Goal: Information Seeking & Learning: Learn about a topic

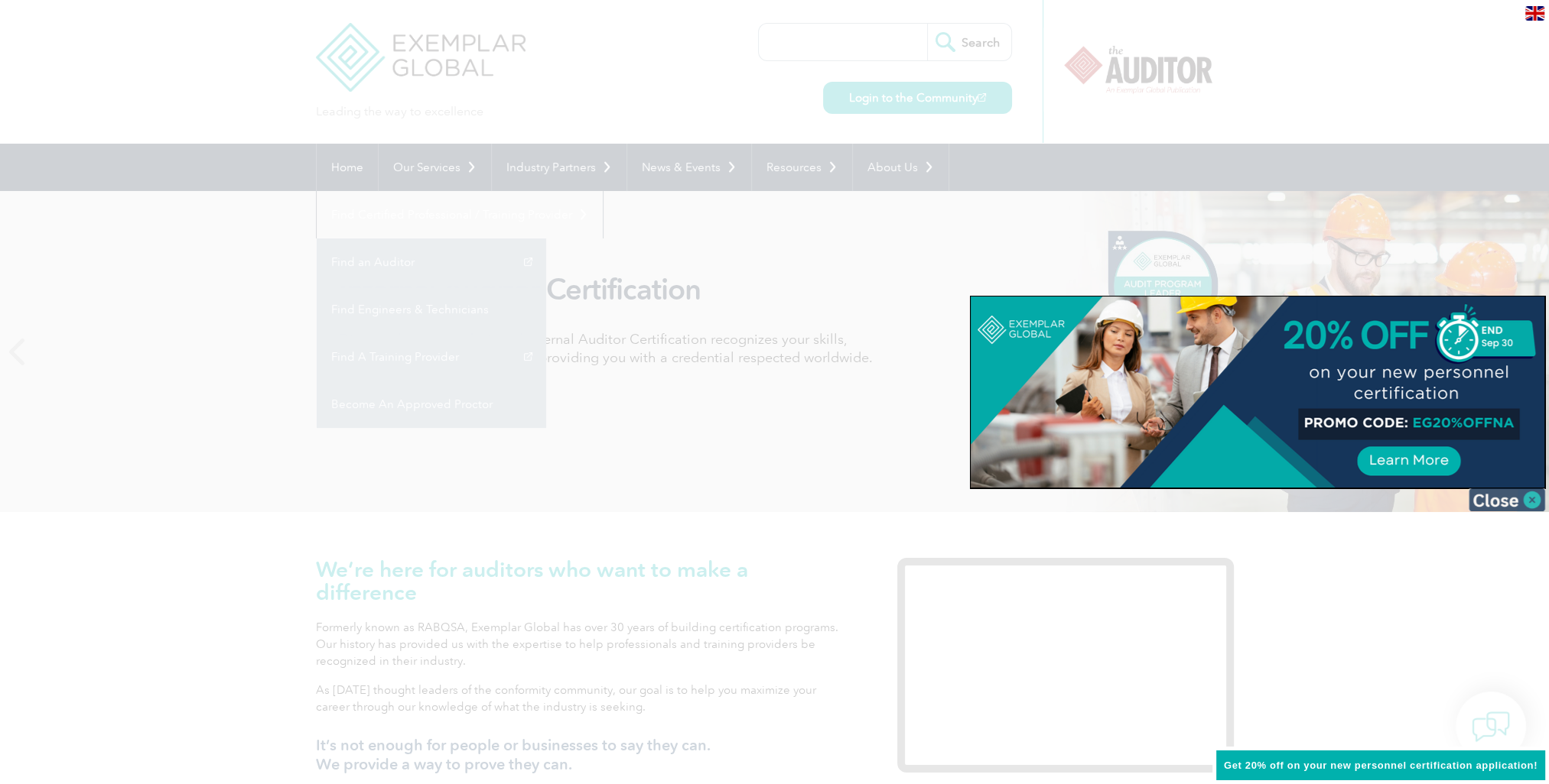
click at [1528, 495] on img at bounding box center [1507, 500] width 77 height 23
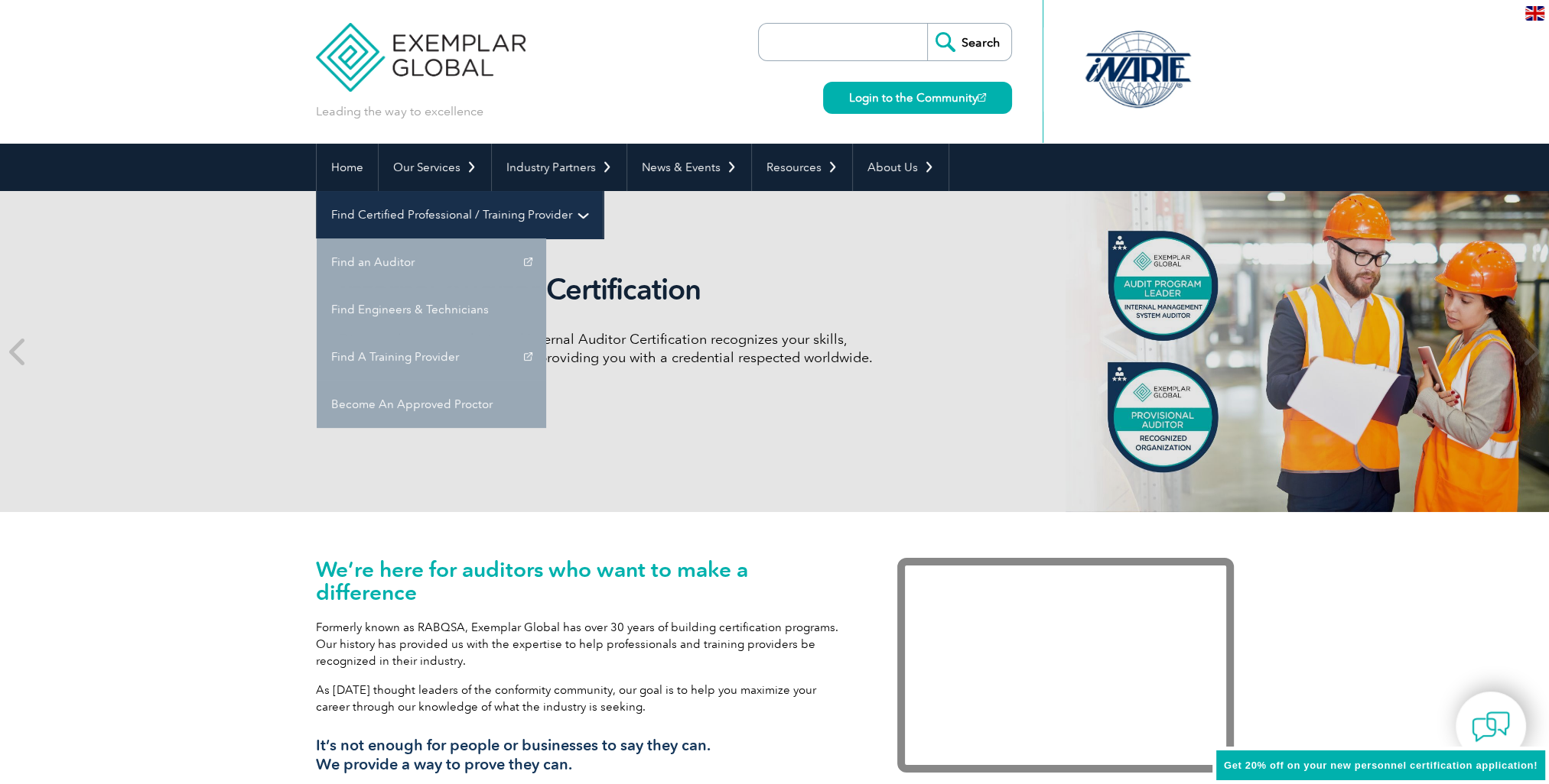
click at [602, 191] on link "Find Certified Professional / Training Provider" at bounding box center [460, 214] width 286 height 47
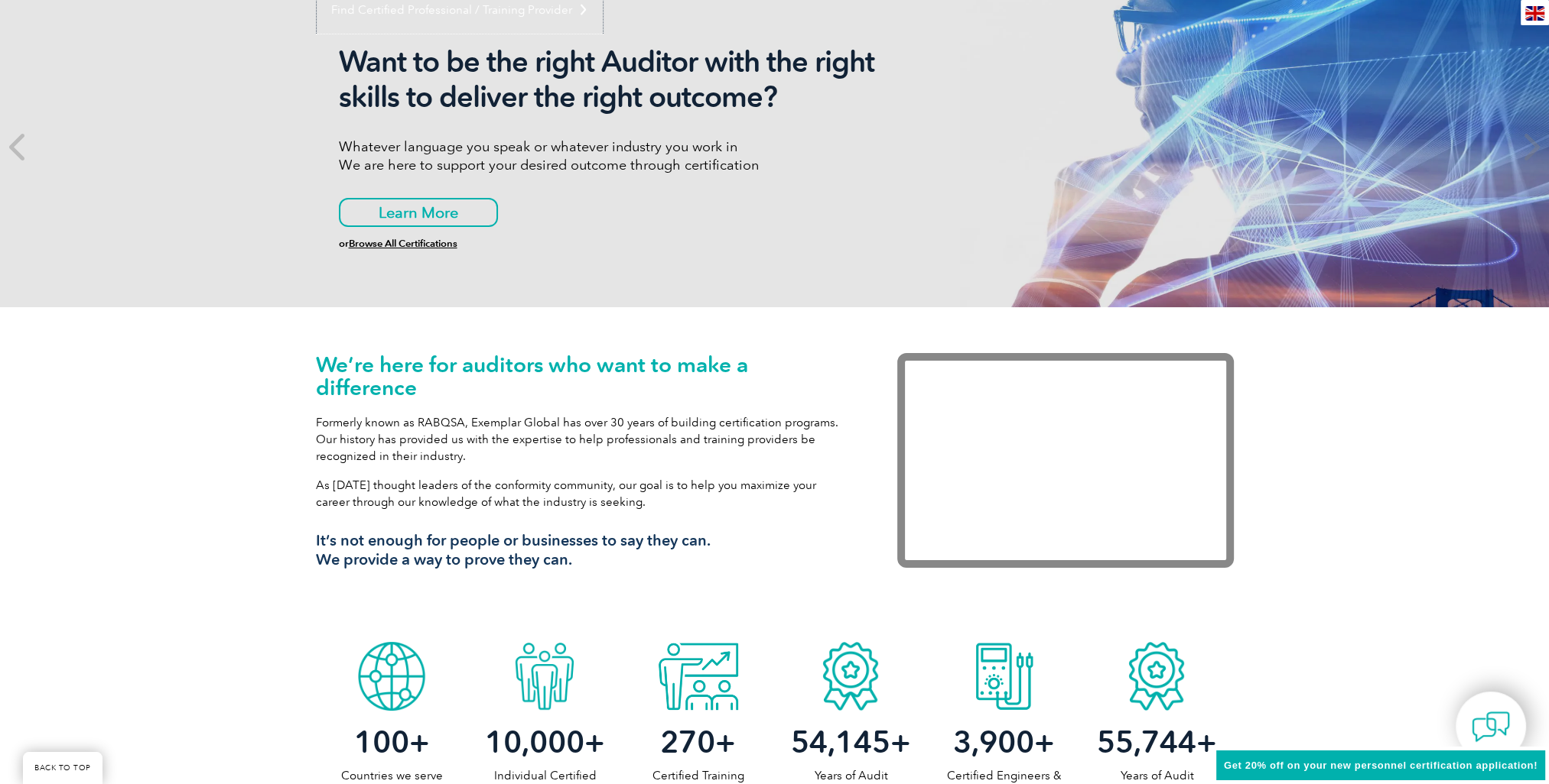
scroll to position [153, 0]
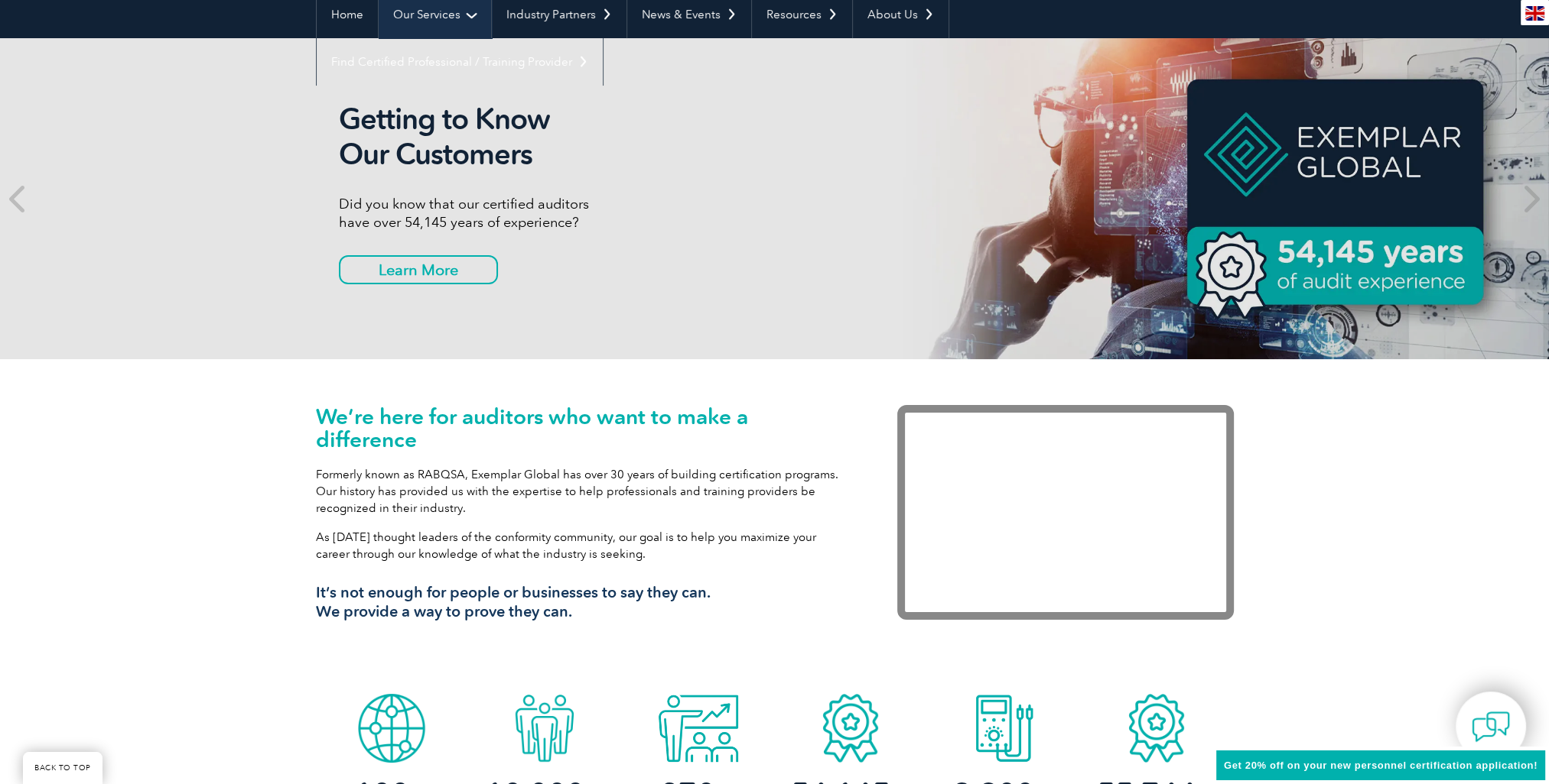
click at [456, 15] on link "Our Services" at bounding box center [435, 14] width 112 height 47
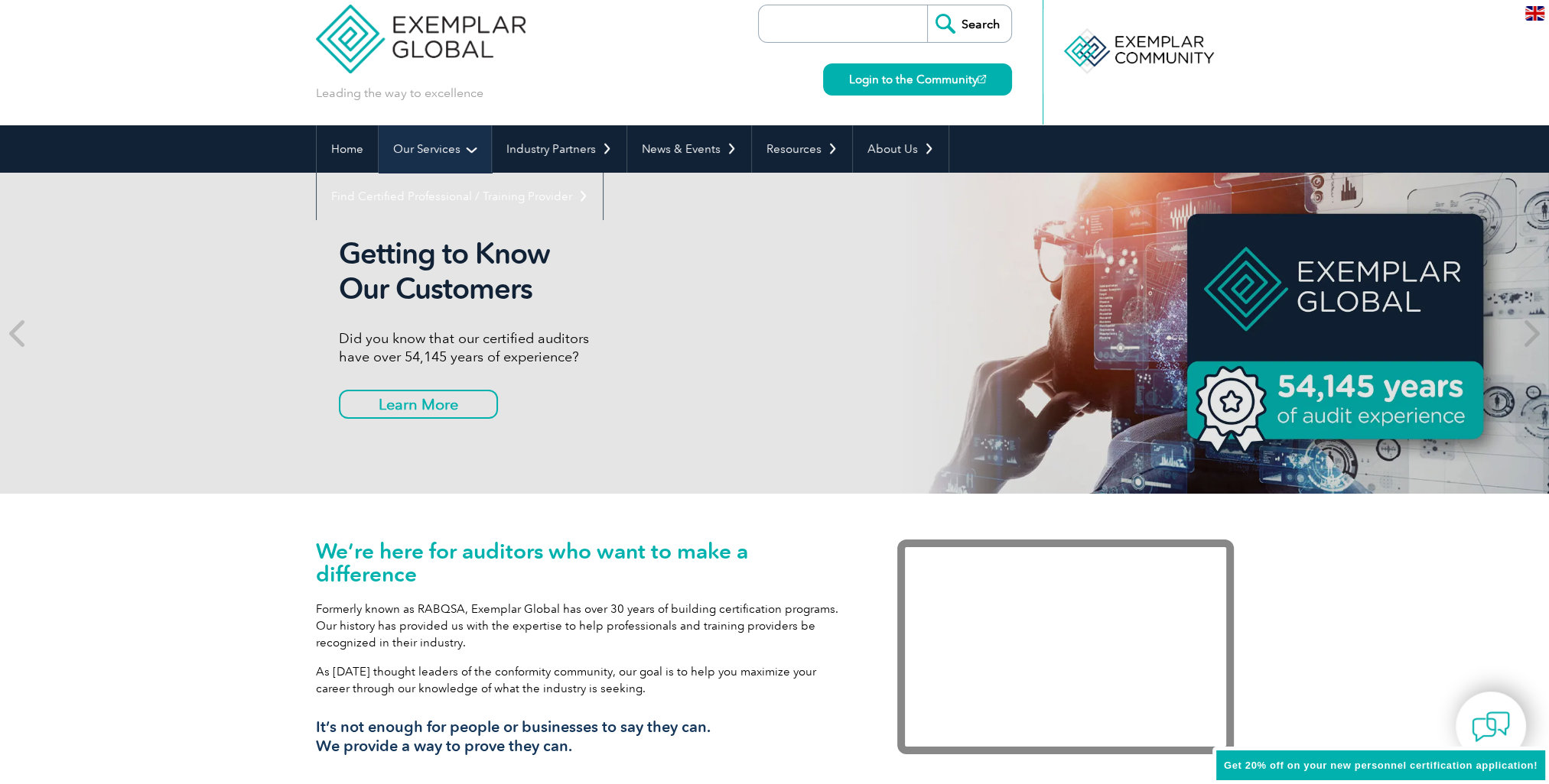
scroll to position [0, 0]
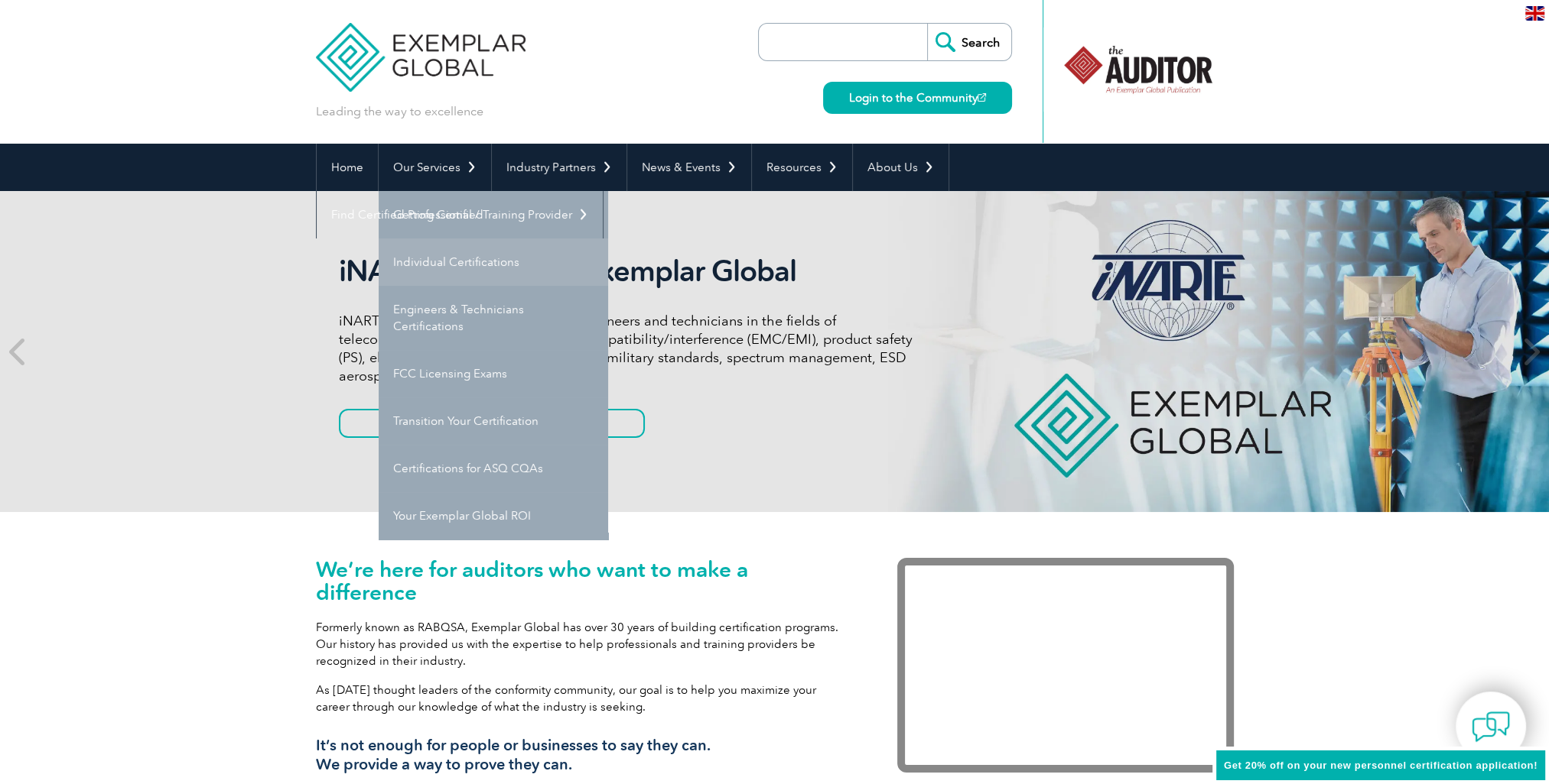
click at [474, 259] on link "Individual Certifications" at bounding box center [493, 261] width 229 height 47
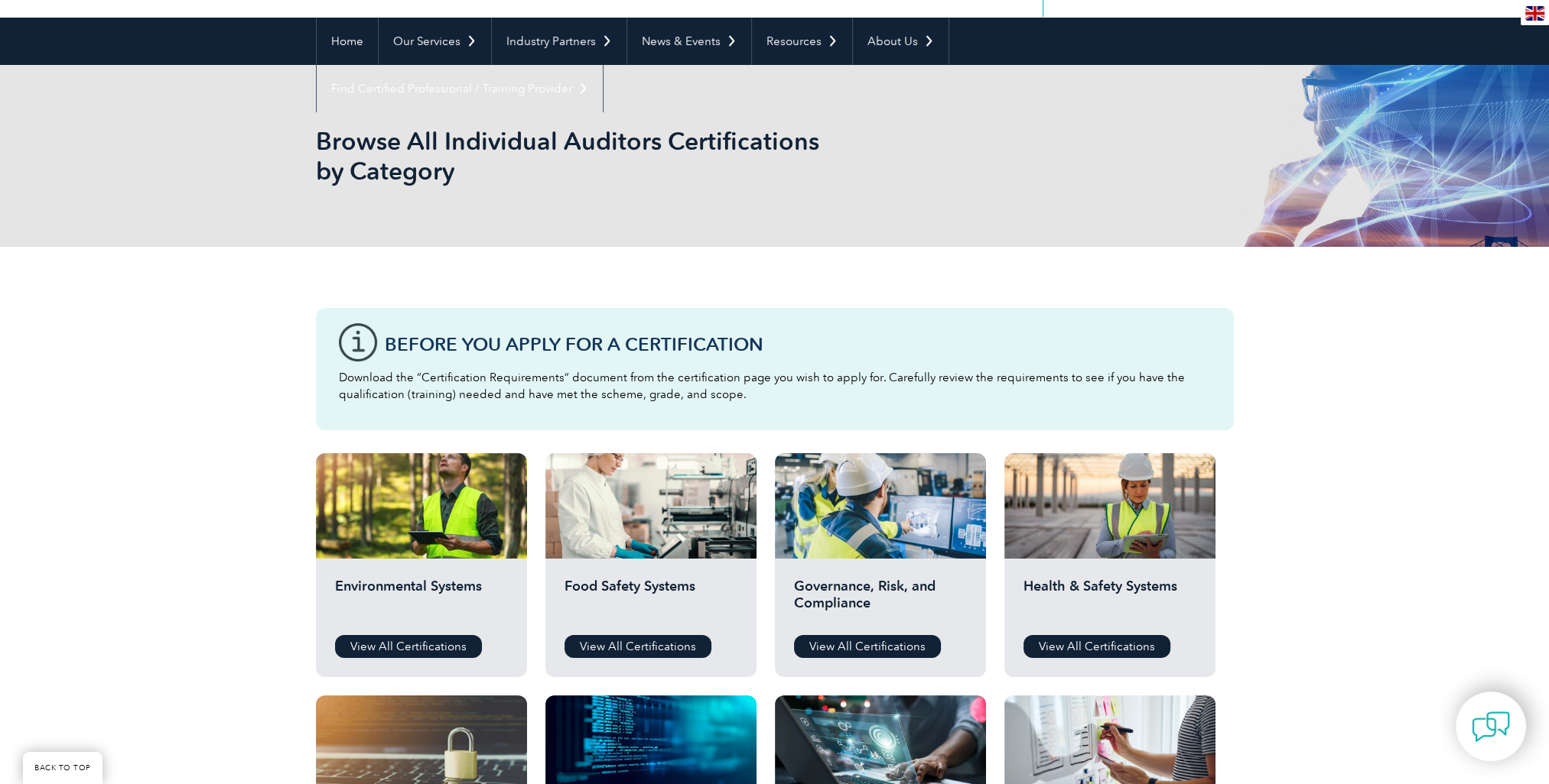
scroll to position [153, 0]
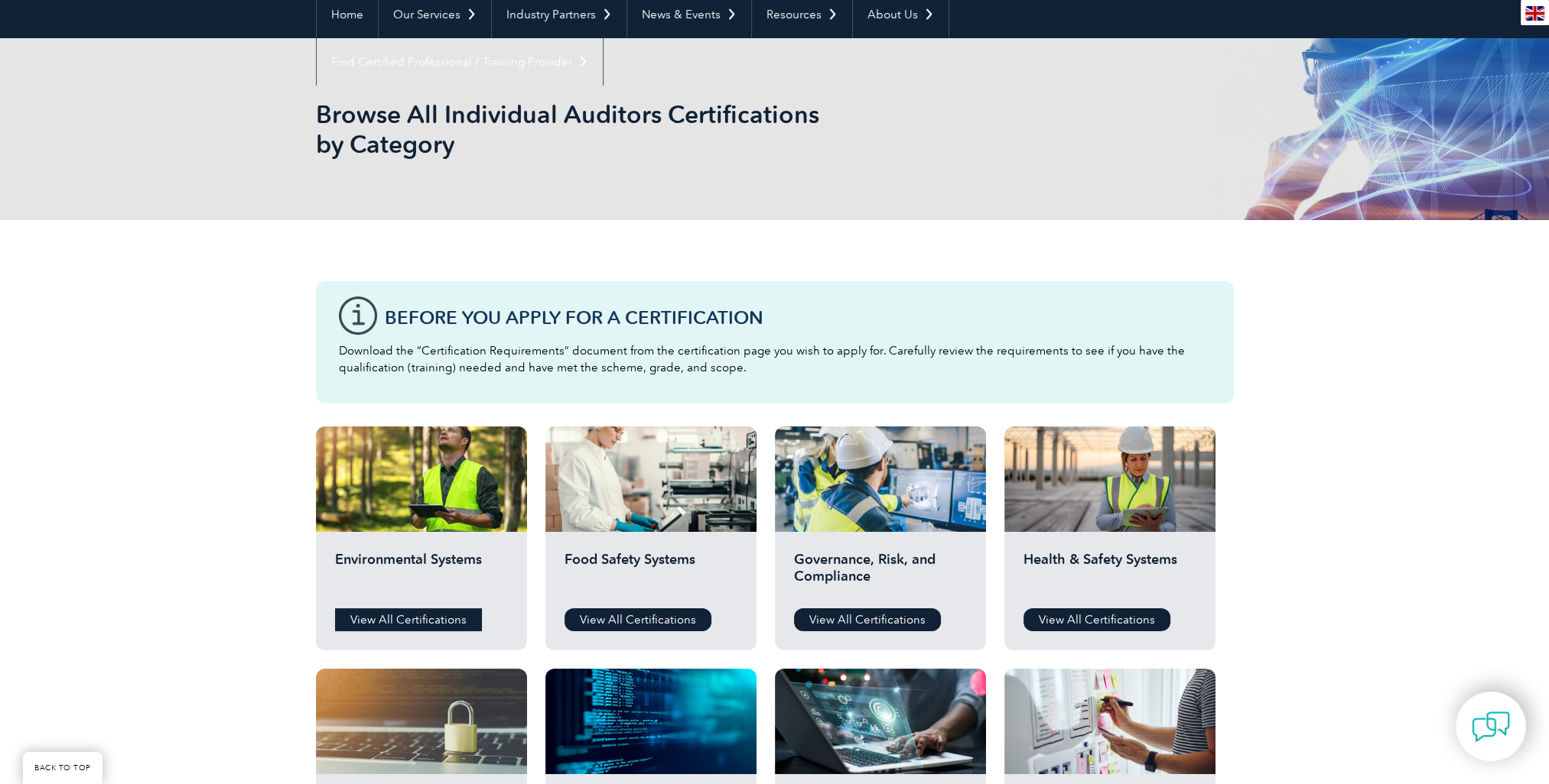
click at [398, 618] on link "View All Certifications" at bounding box center [408, 620] width 147 height 23
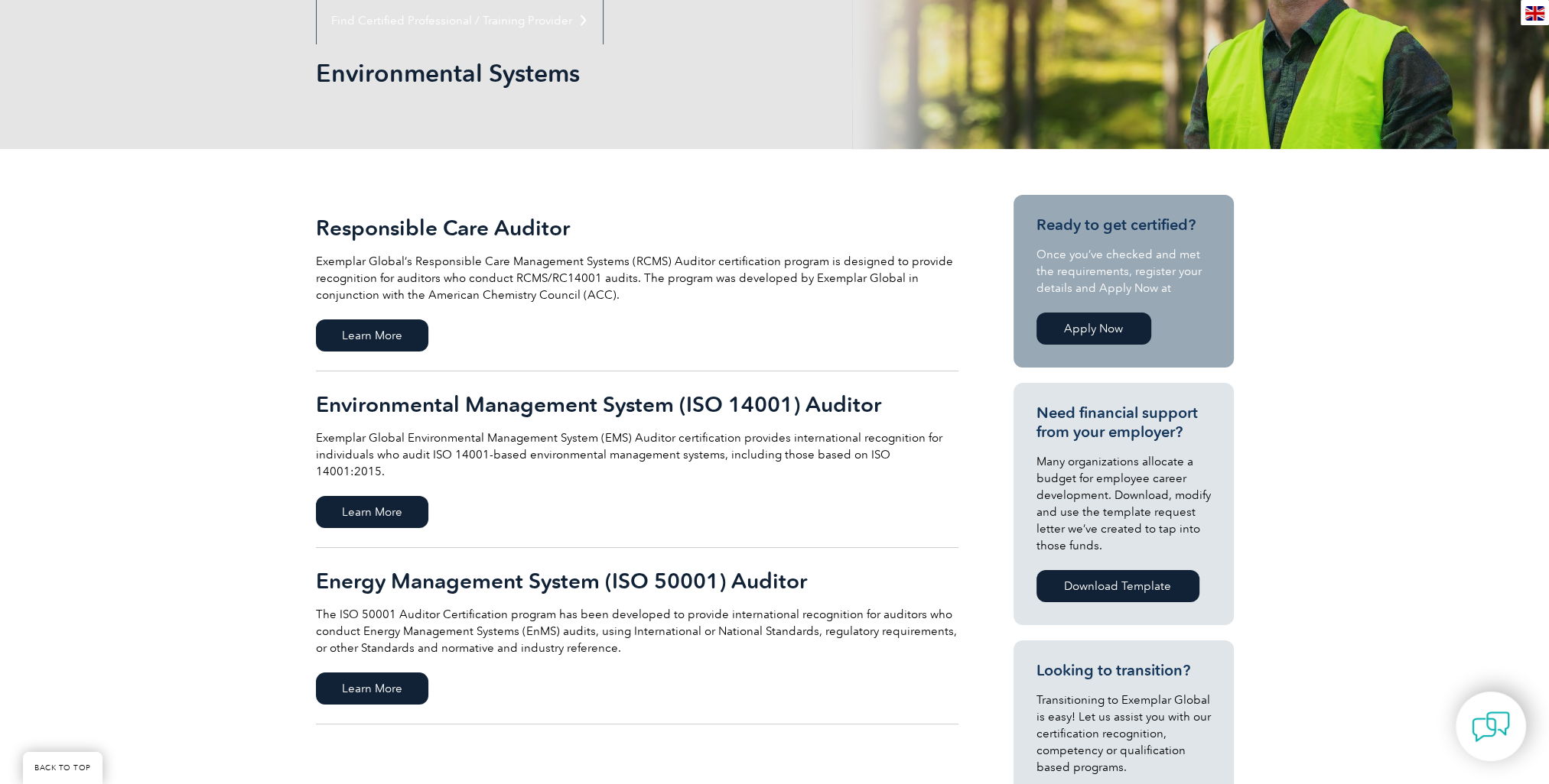
scroll to position [229, 0]
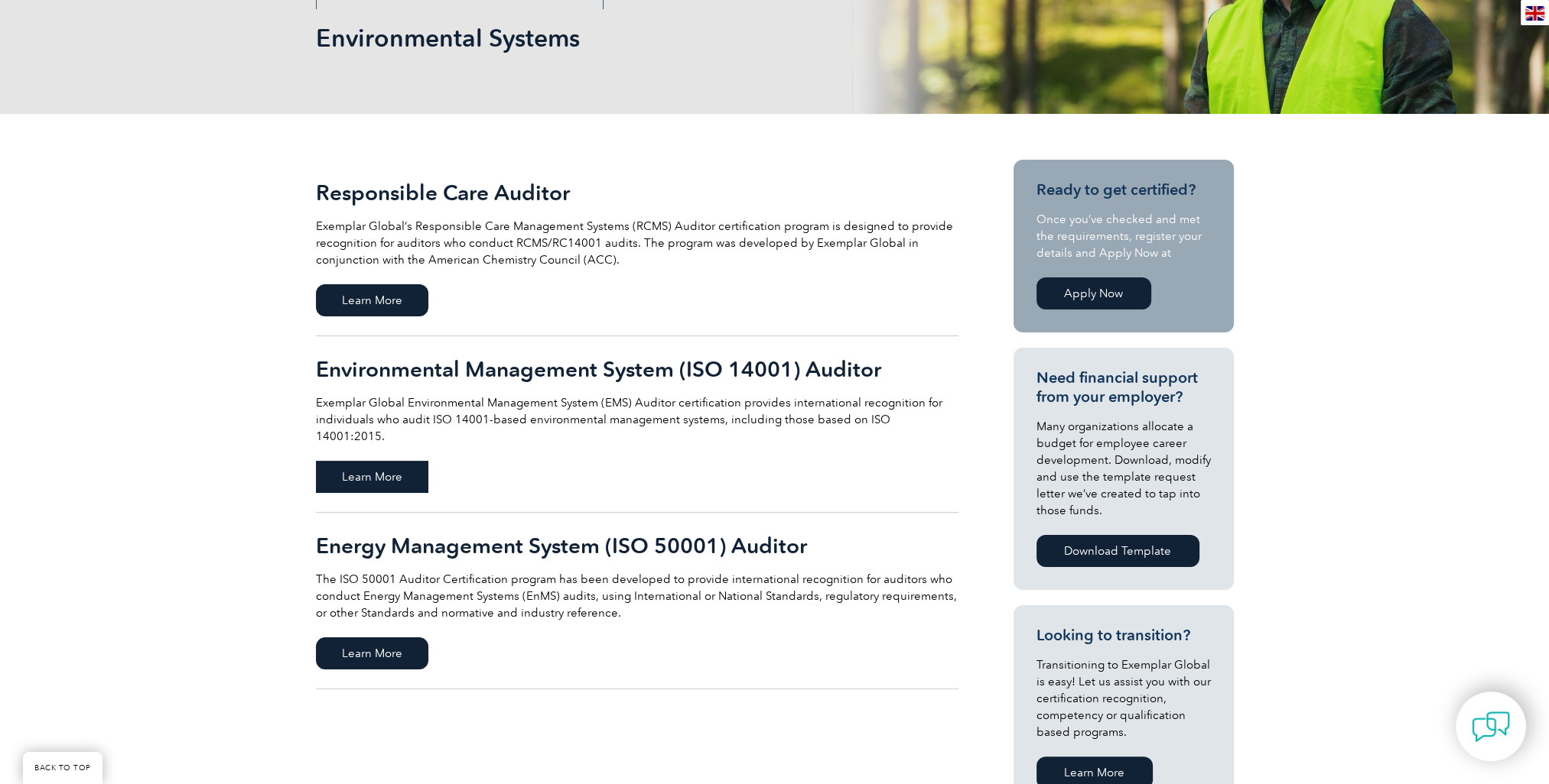
click at [399, 461] on span "Learn More" at bounding box center [372, 477] width 112 height 32
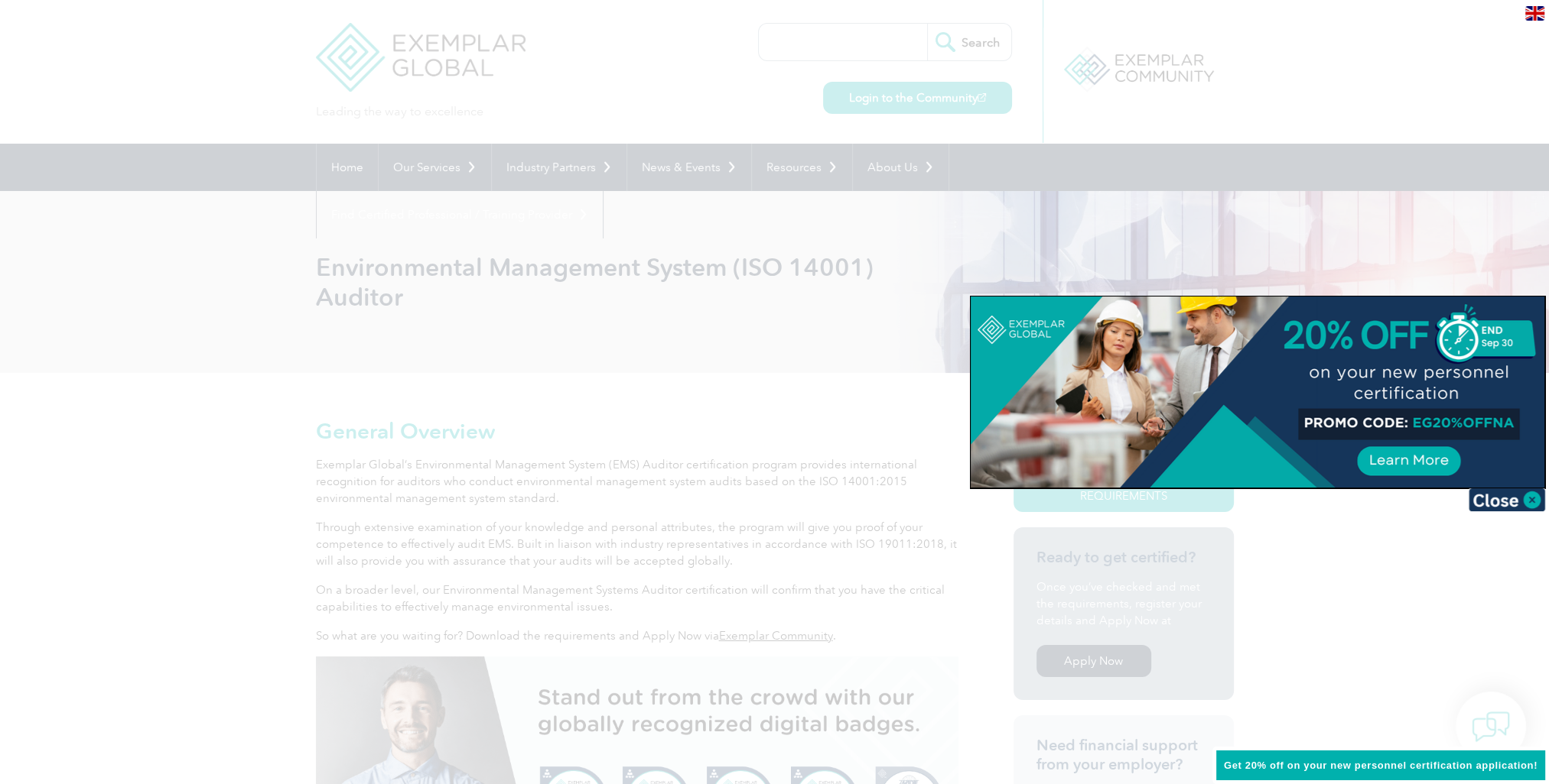
click at [1504, 500] on img at bounding box center [1507, 500] width 77 height 23
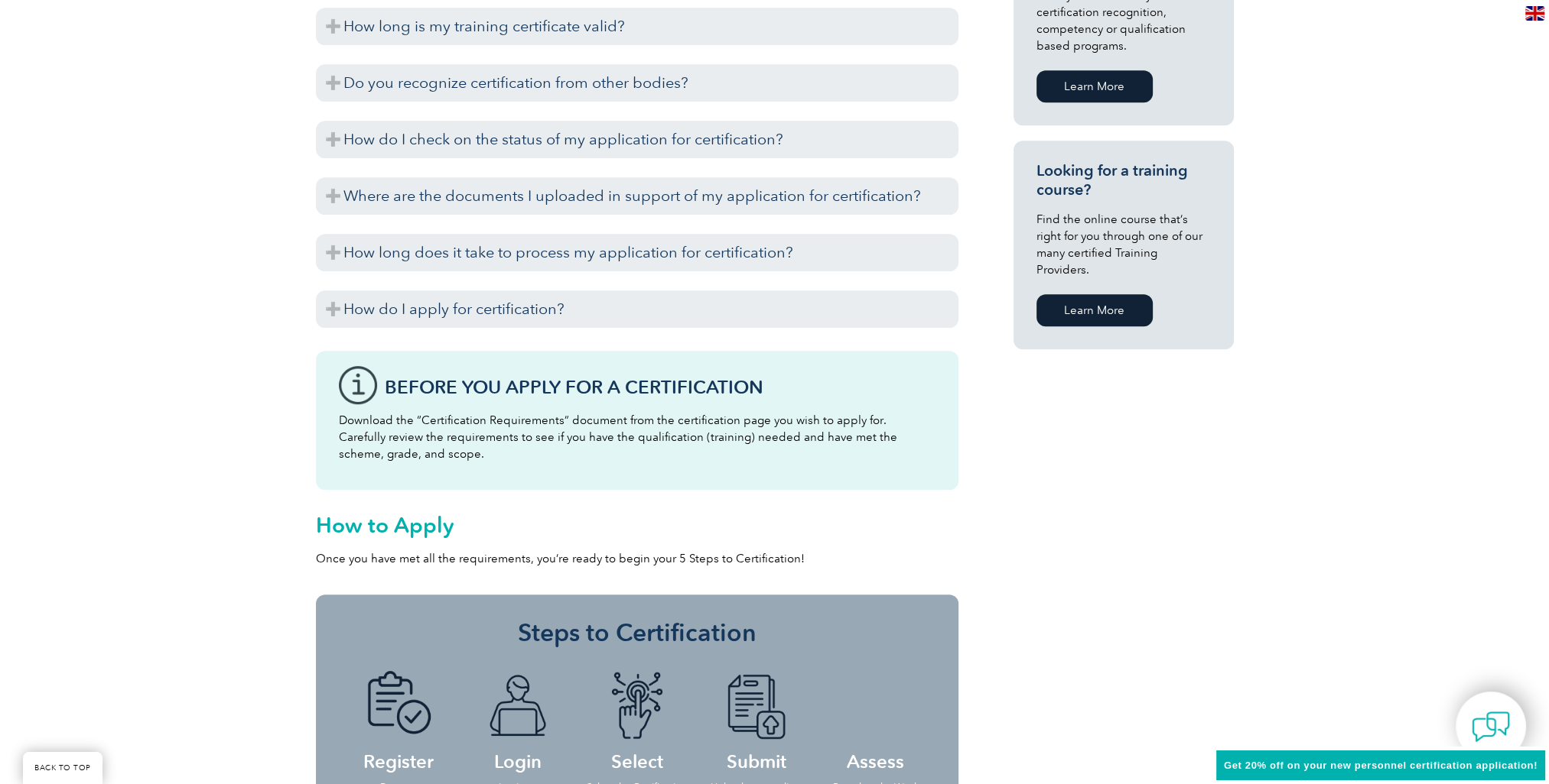
scroll to position [1223, 0]
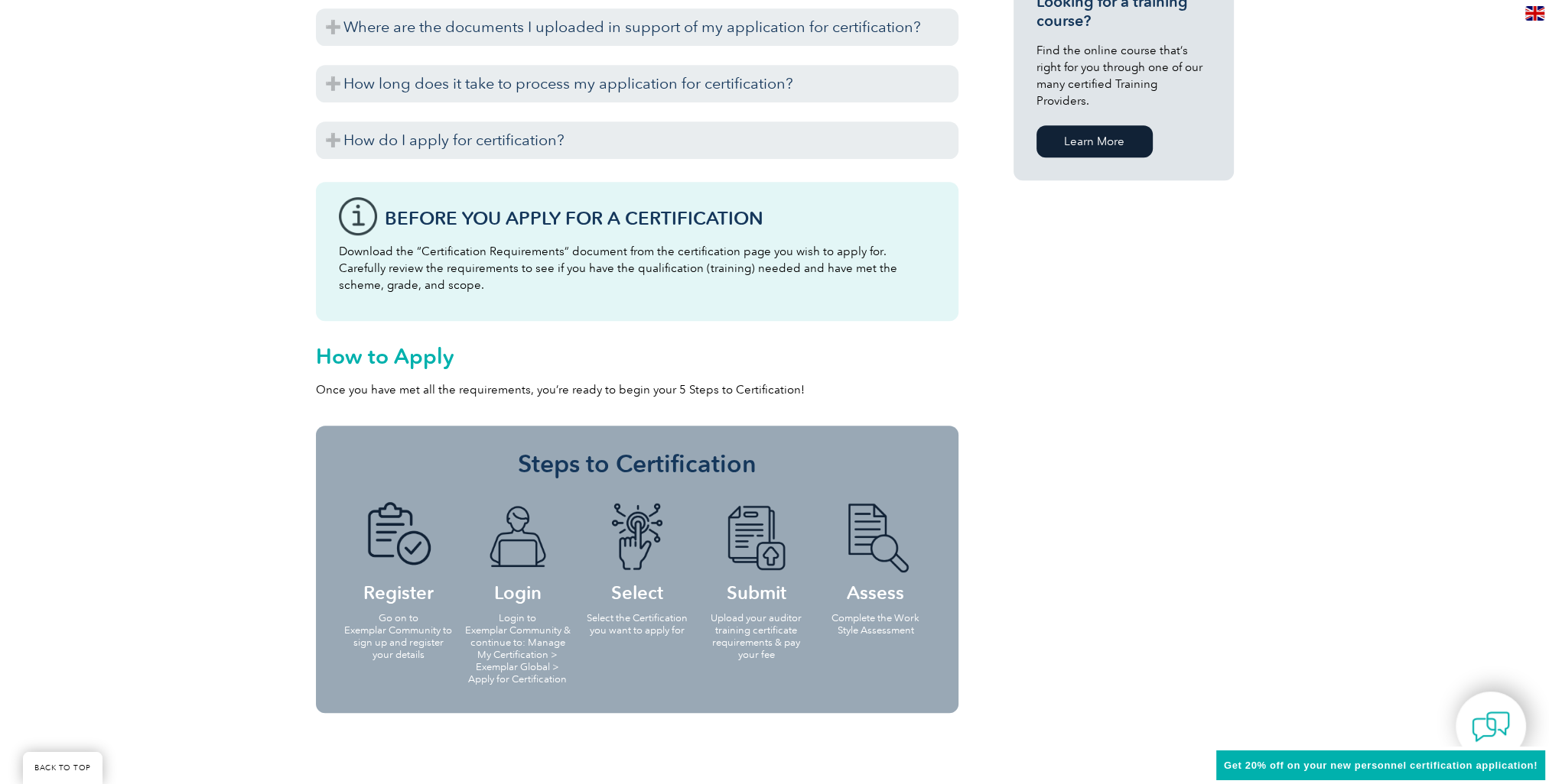
click at [518, 638] on p "Login to Exemplar Community & continue to: Manage My Certification > Exemplar G…" at bounding box center [518, 649] width 110 height 73
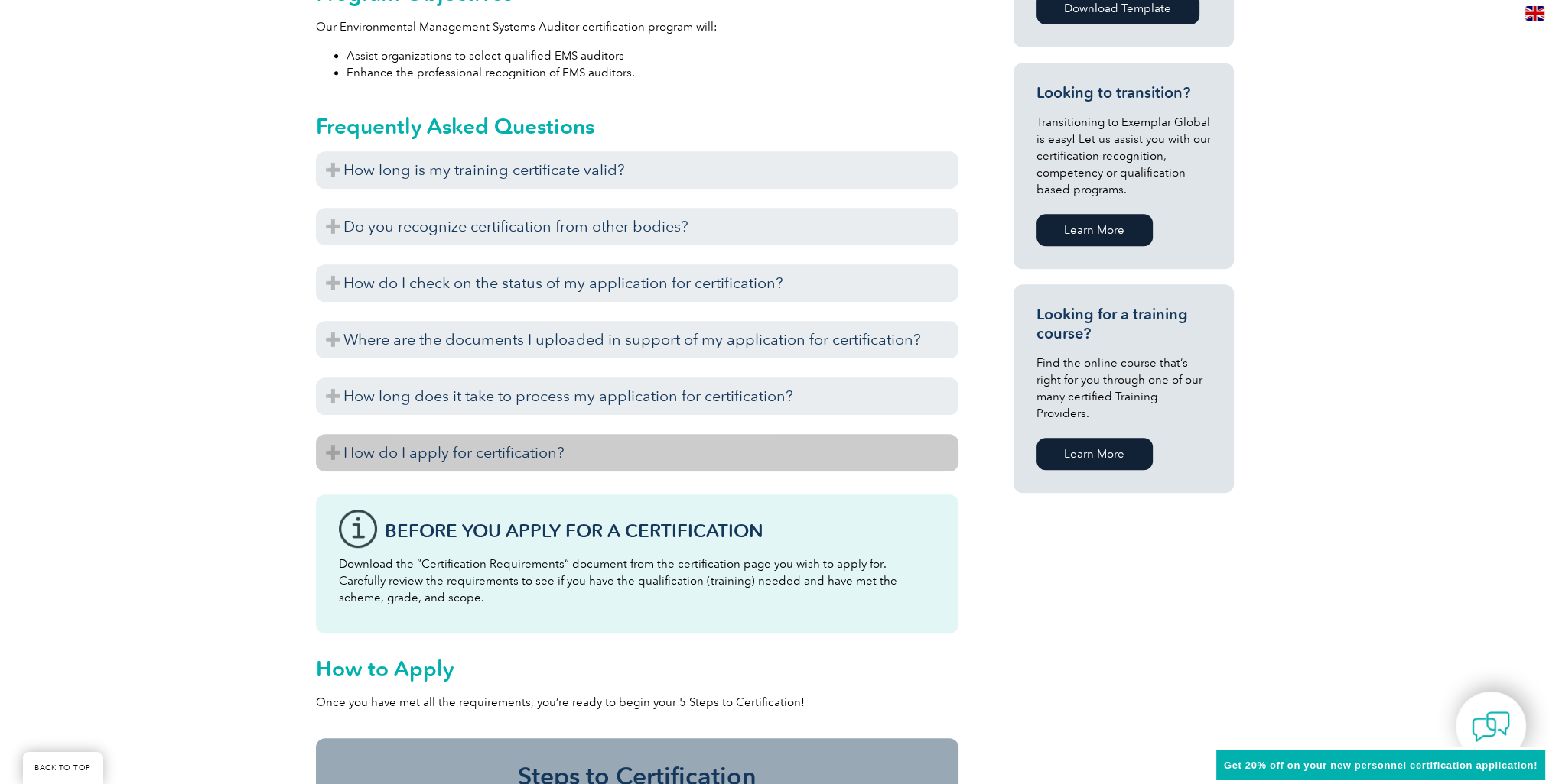
scroll to position [688, 0]
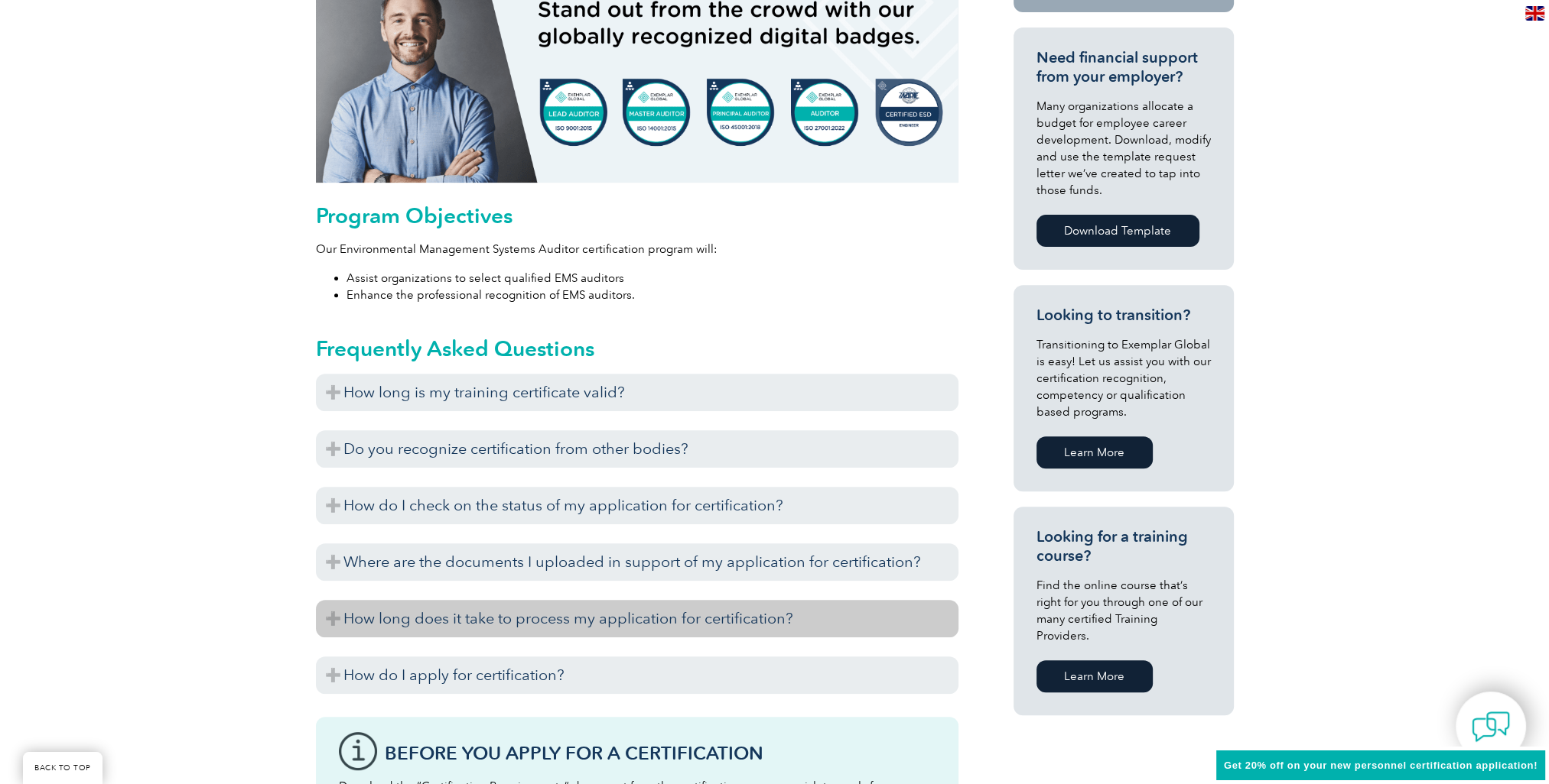
click at [330, 620] on h3 "How long does it take to process my application for certification?" at bounding box center [637, 619] width 642 height 37
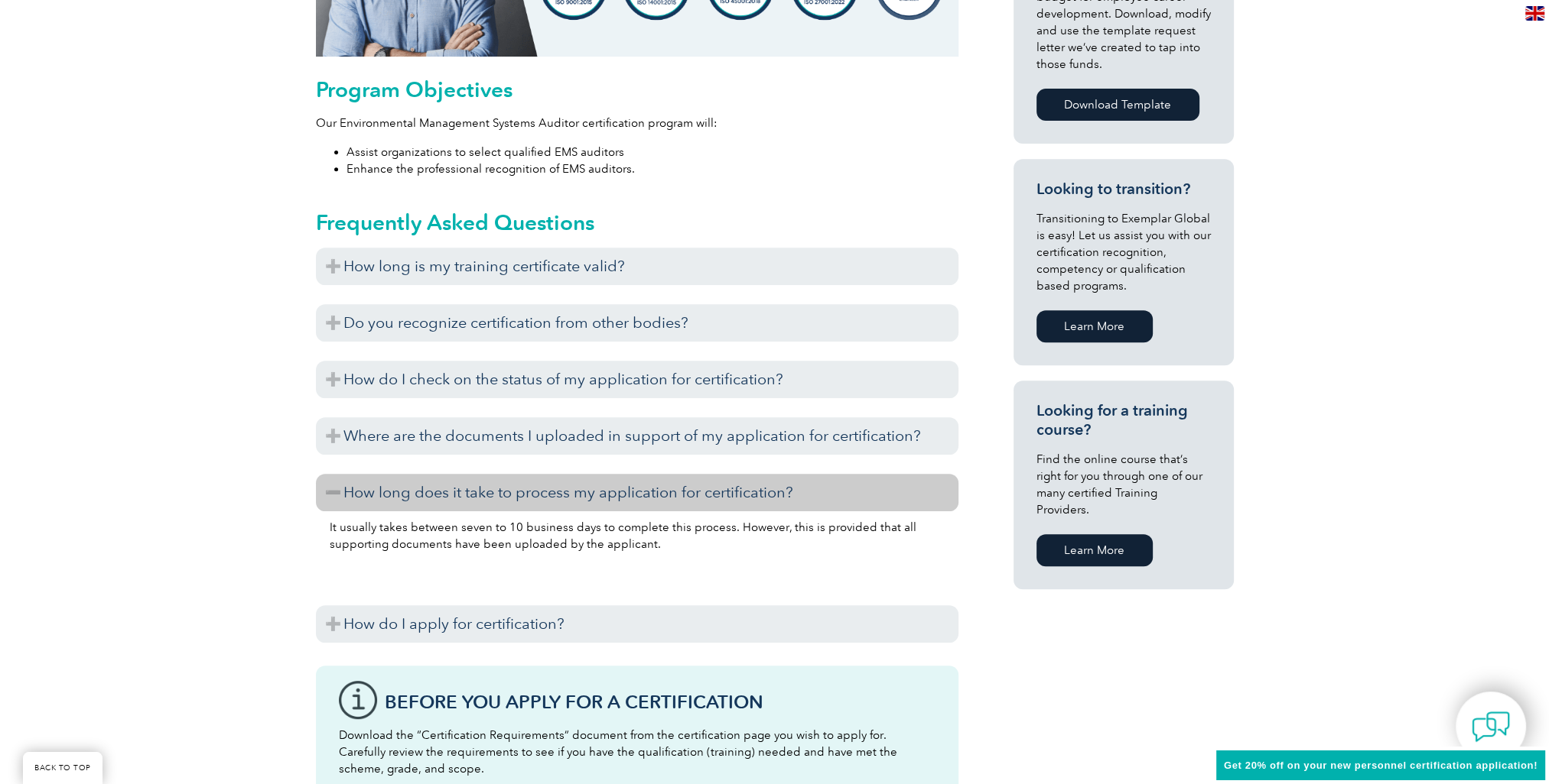
scroll to position [841, 0]
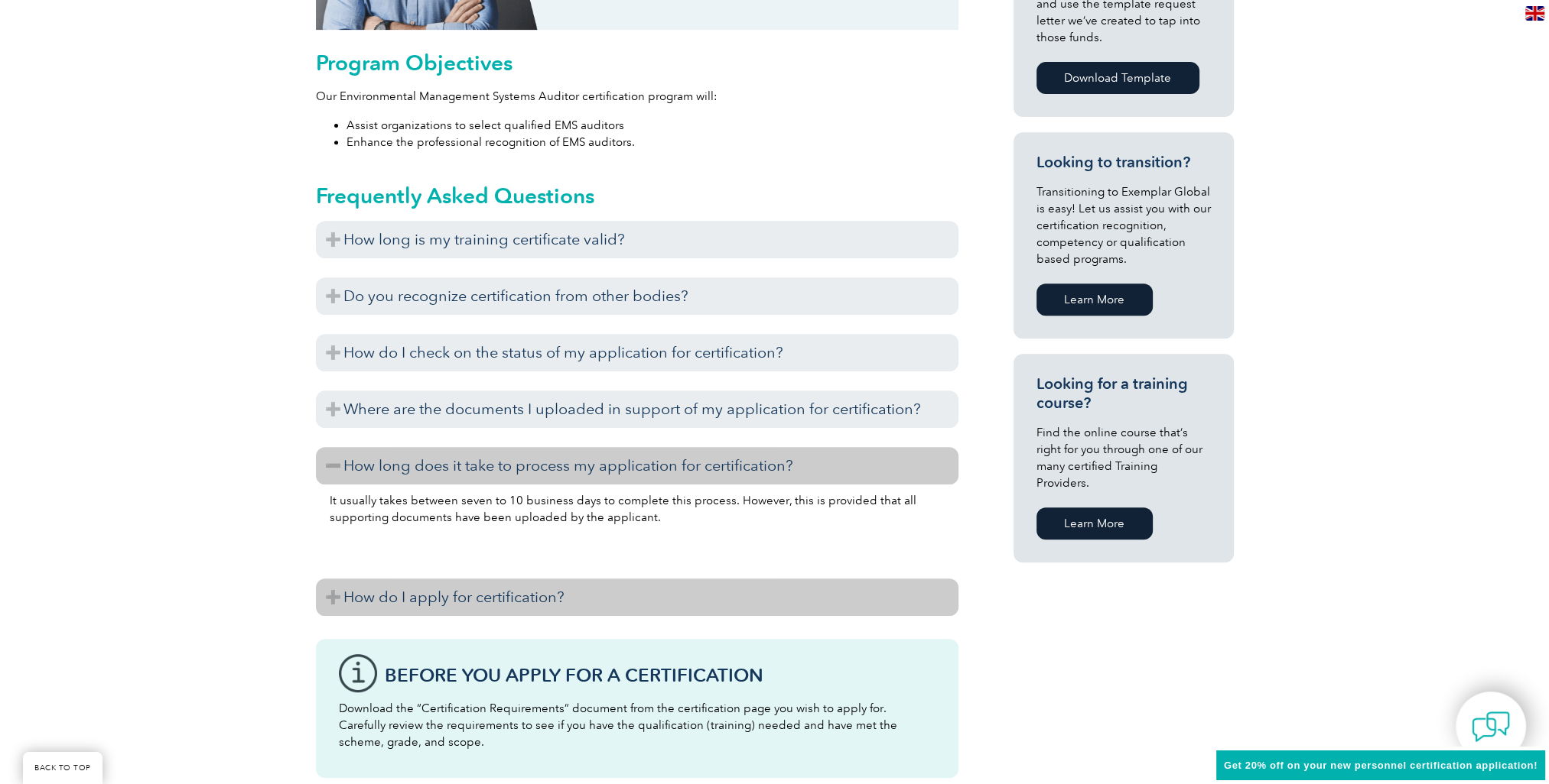
click at [327, 598] on h3 "How do I apply for certification?" at bounding box center [637, 598] width 642 height 37
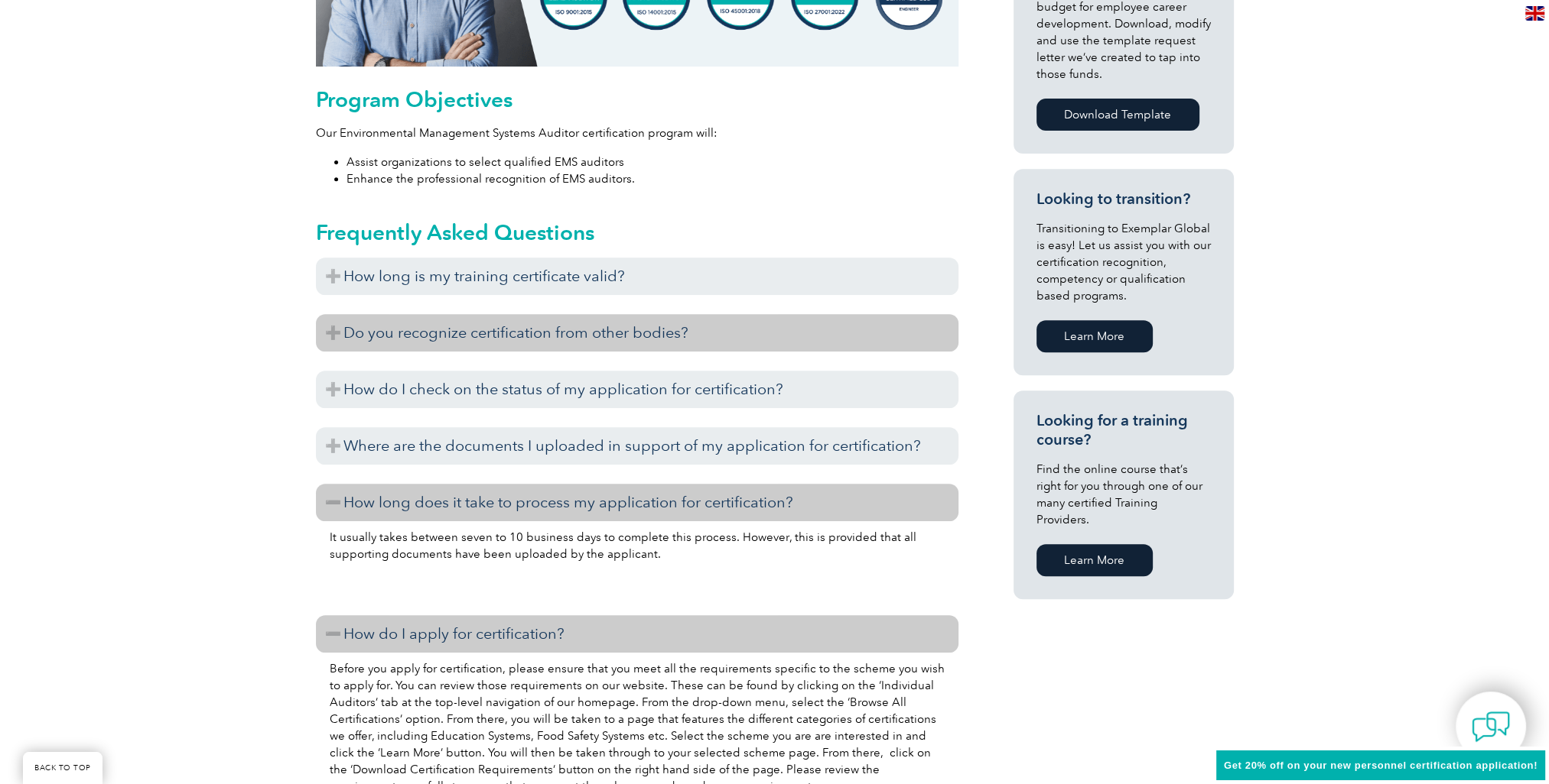
scroll to position [764, 0]
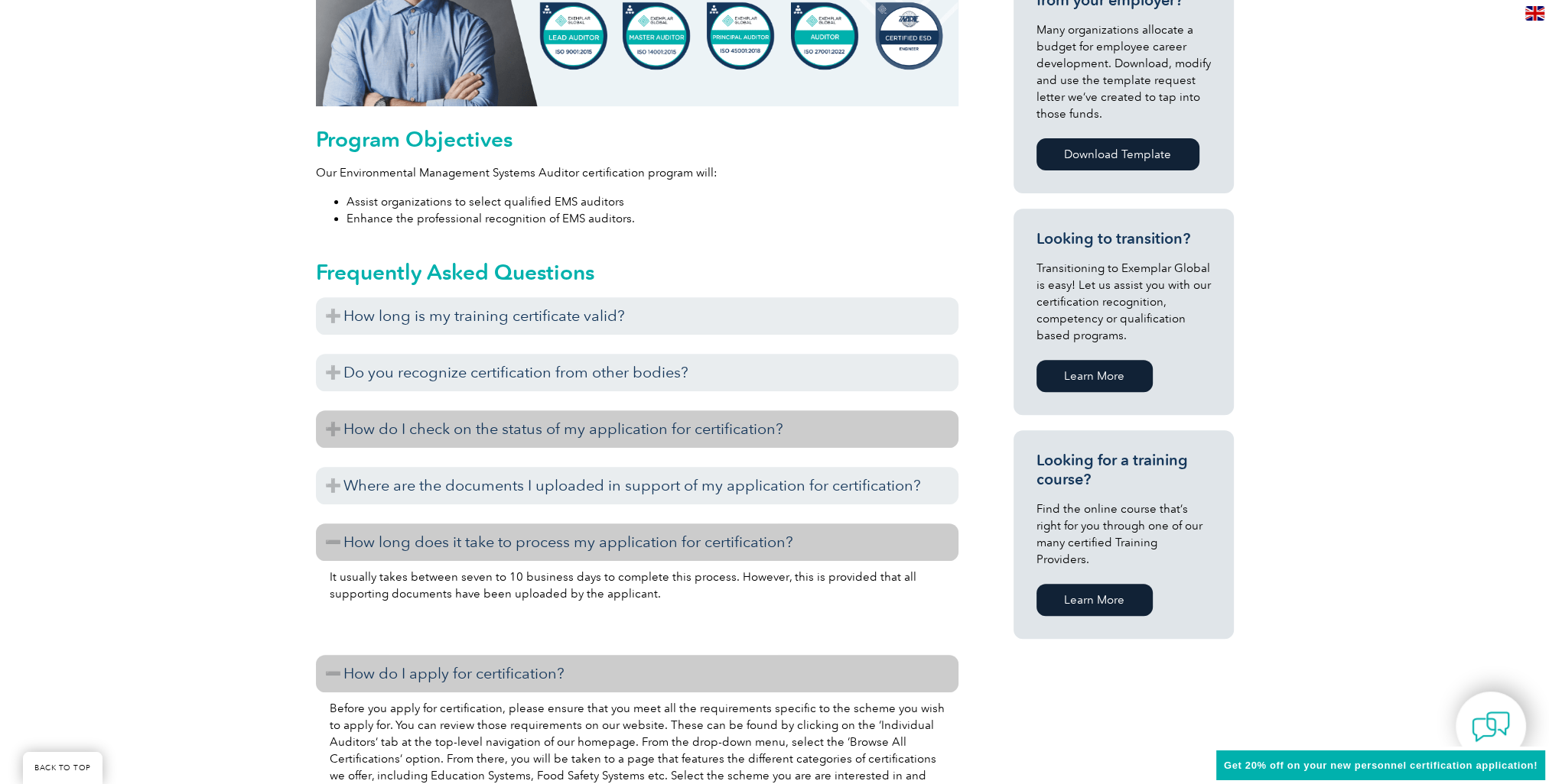
click at [330, 434] on h3 "How do I check on the status of my application for certification?" at bounding box center [637, 429] width 642 height 37
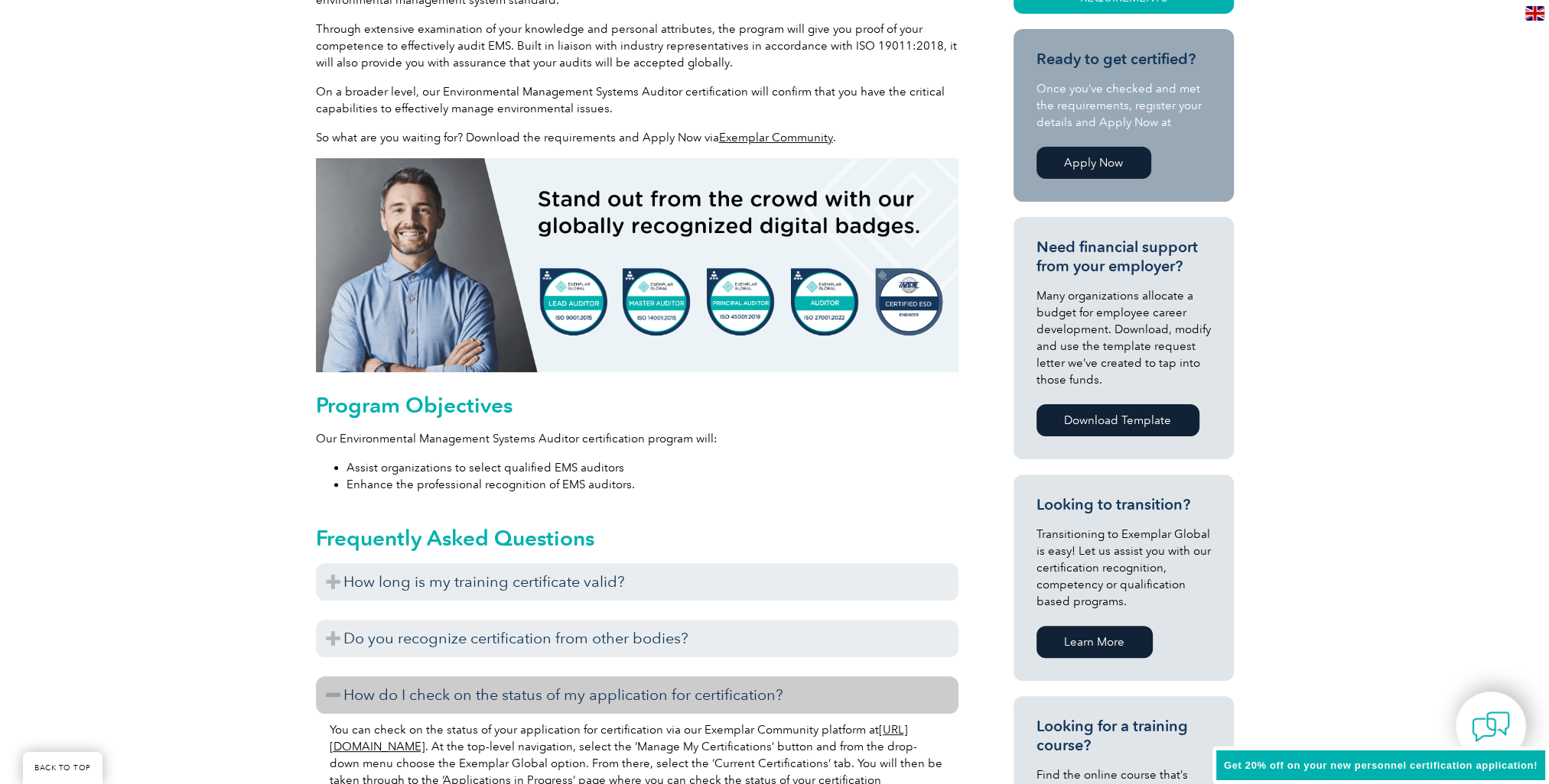
scroll to position [535, 0]
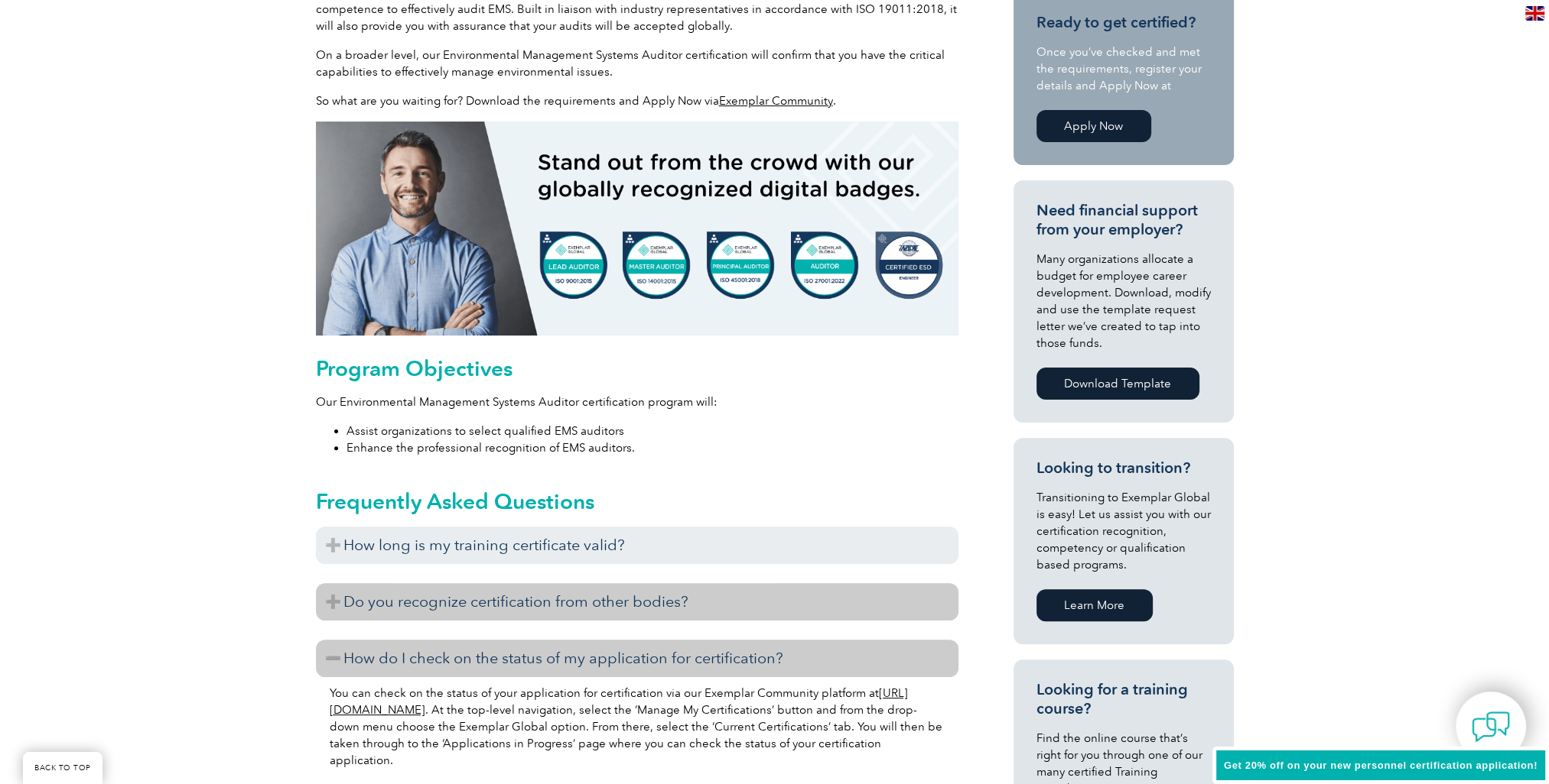
click at [332, 598] on h3 "Do you recognize certification from other bodies?" at bounding box center [637, 602] width 642 height 37
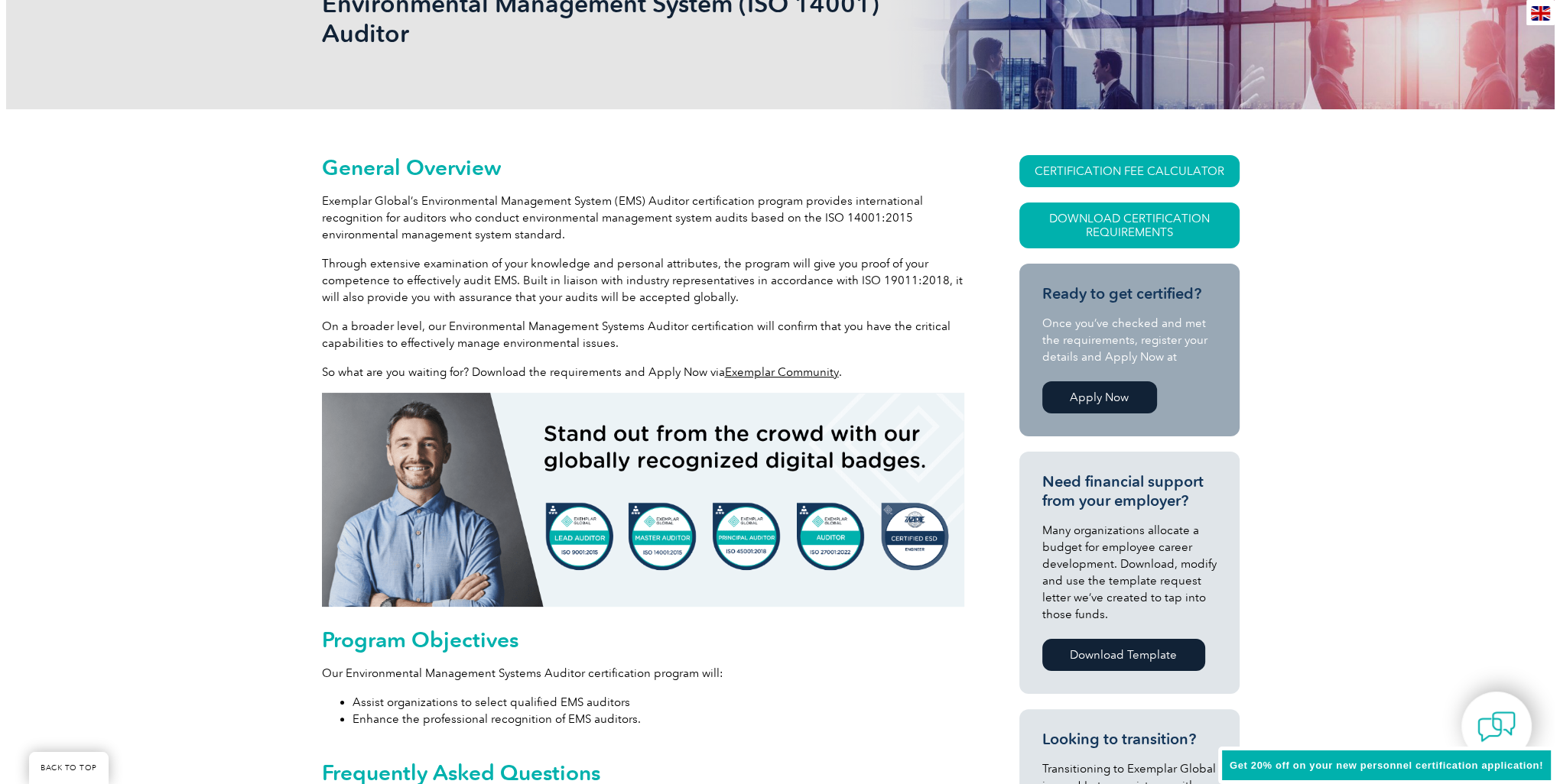
scroll to position [0, 0]
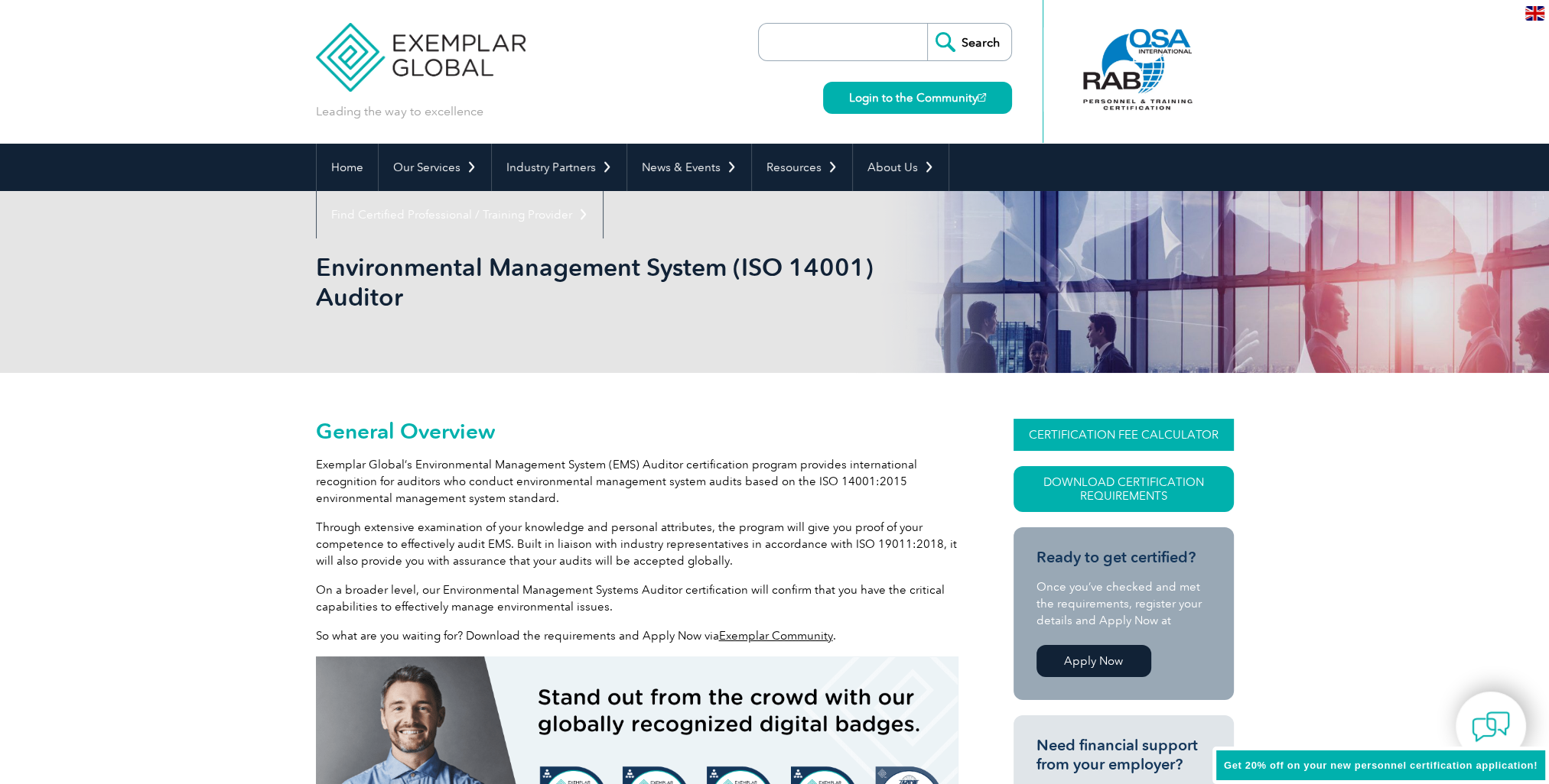
click at [1156, 428] on link "CERTIFICATION FEE CALCULATOR" at bounding box center [1123, 435] width 220 height 32
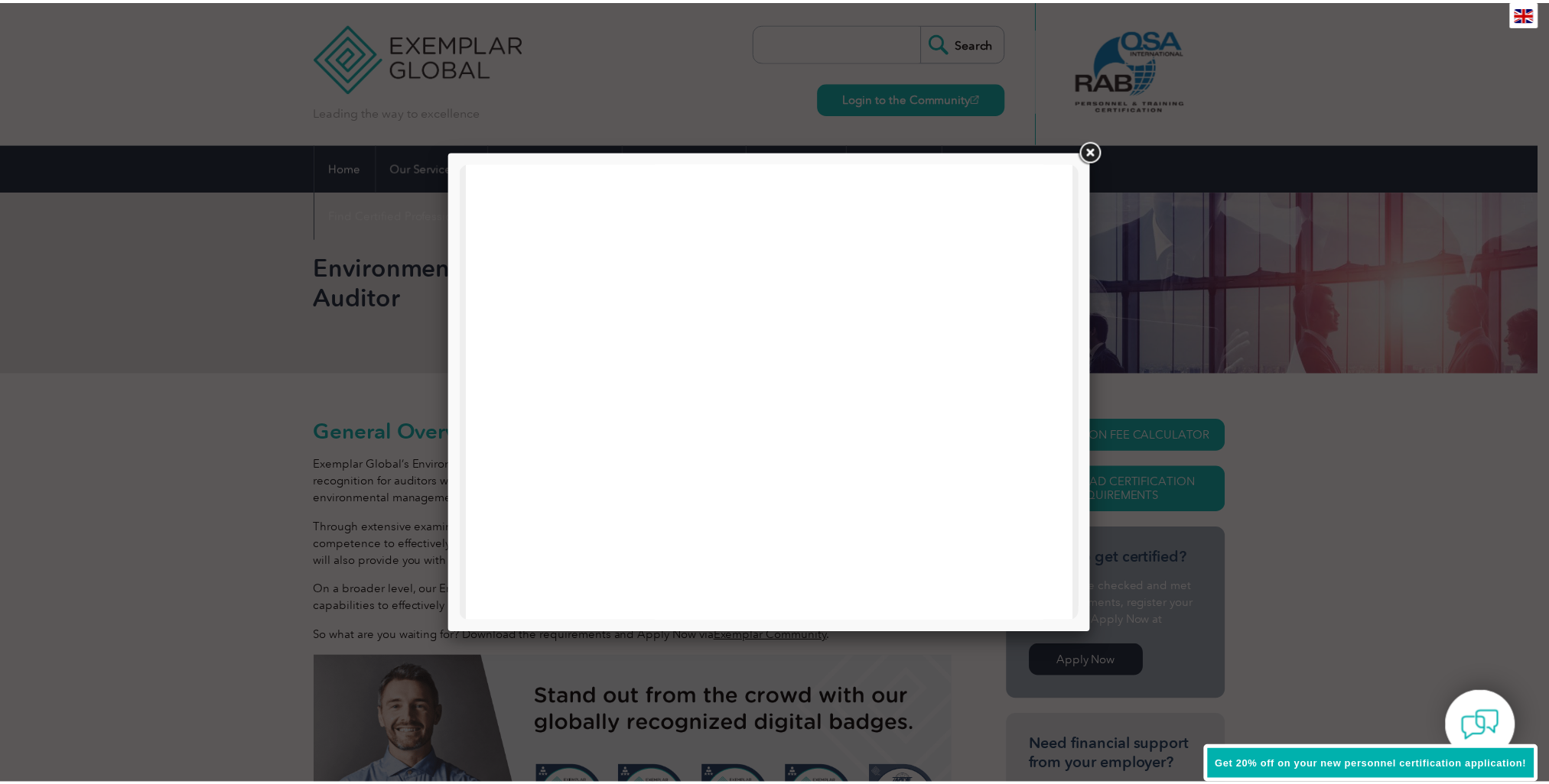
scroll to position [653, 0]
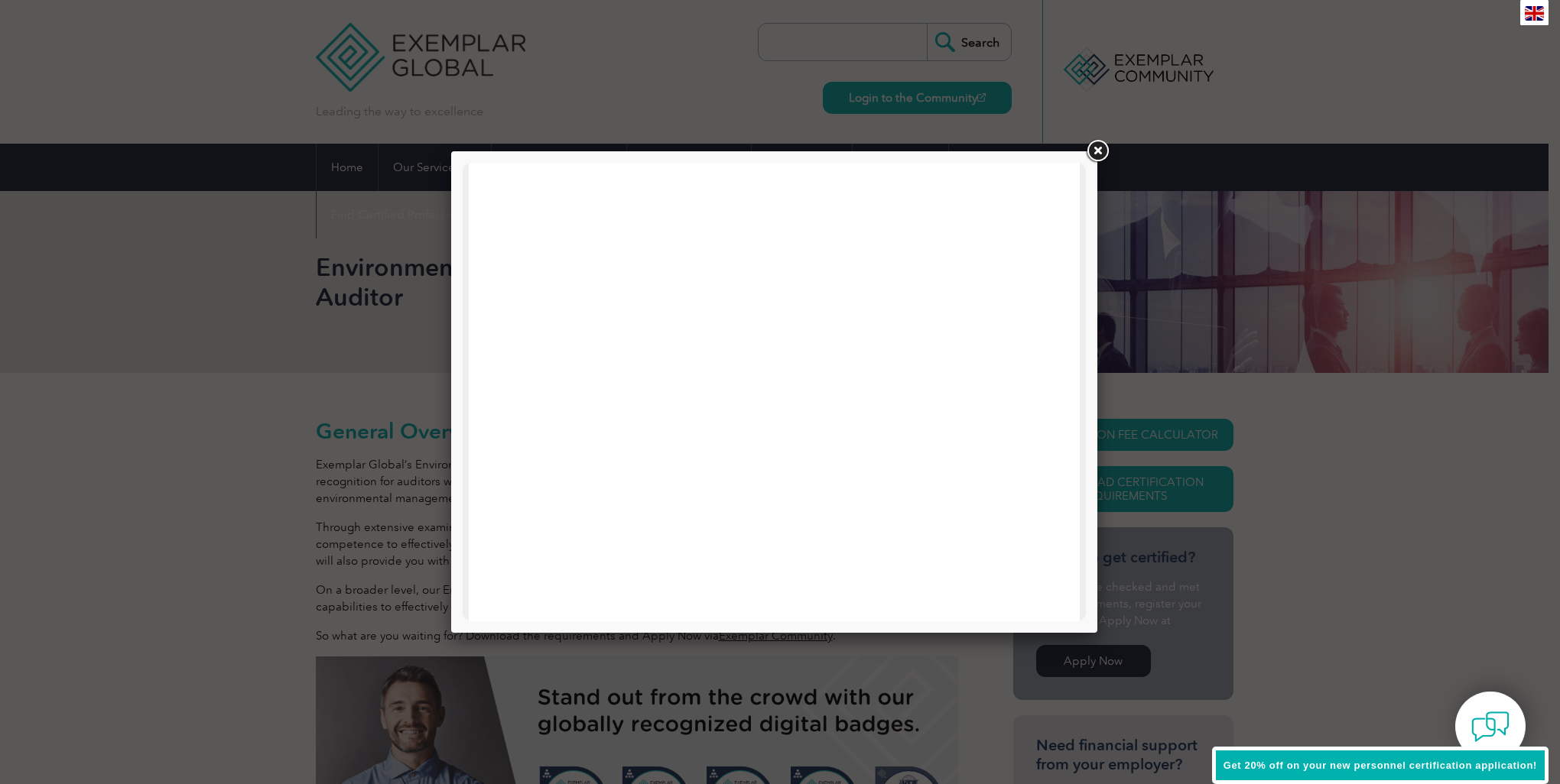
click at [1104, 154] on link at bounding box center [1098, 151] width 28 height 28
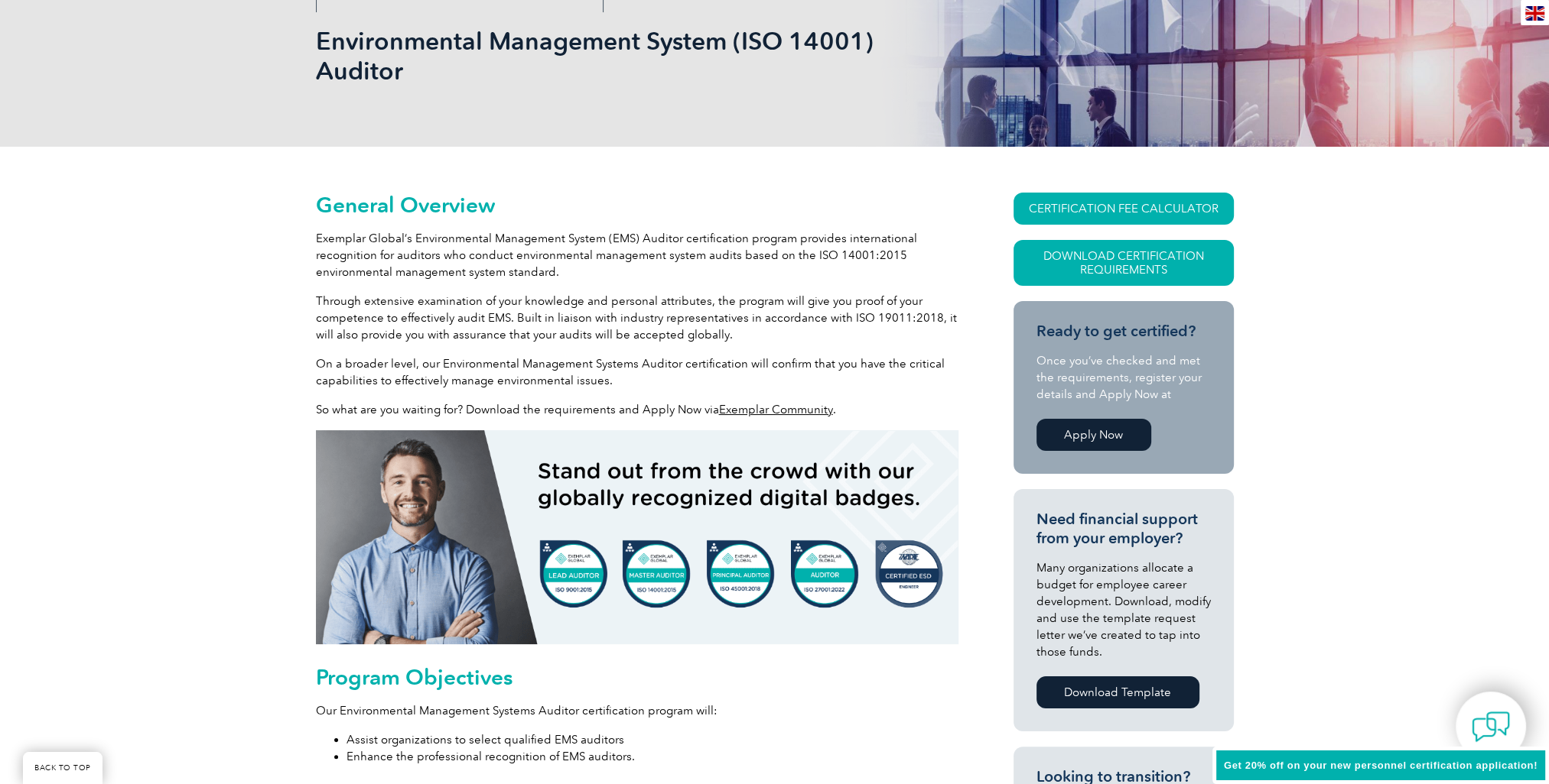
scroll to position [229, 0]
